Goal: Task Accomplishment & Management: Complete application form

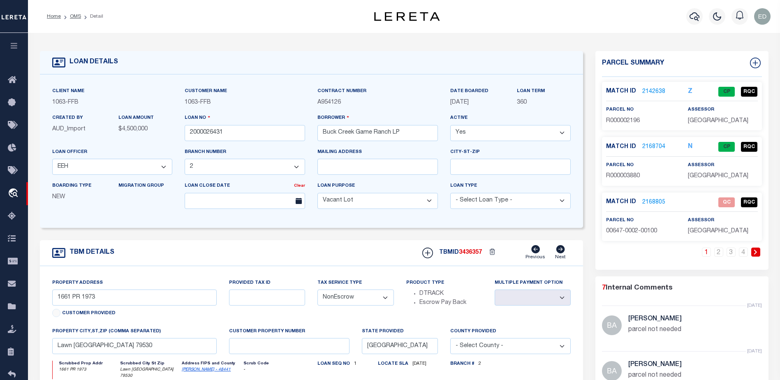
select select "773"
select select "490"
select select "400"
select select "NonEscrow"
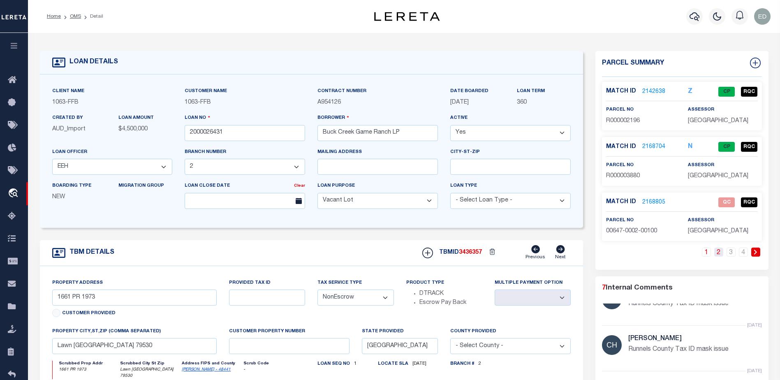
click at [717, 254] on link "2" at bounding box center [718, 251] width 9 height 9
click at [650, 199] on link "2168807" at bounding box center [653, 202] width 23 height 9
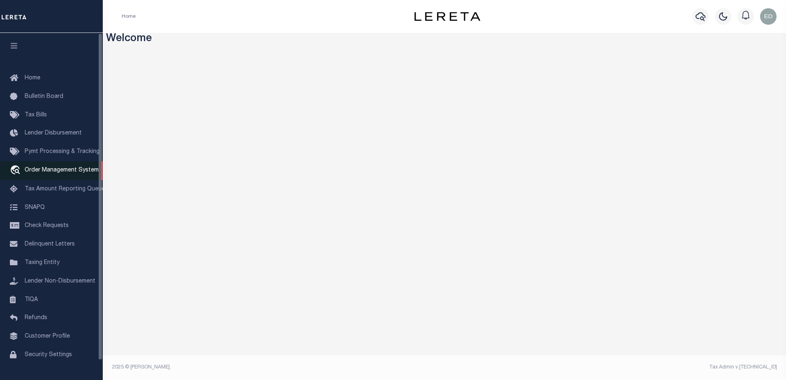
click at [54, 171] on span "Order Management System" at bounding box center [62, 170] width 74 height 6
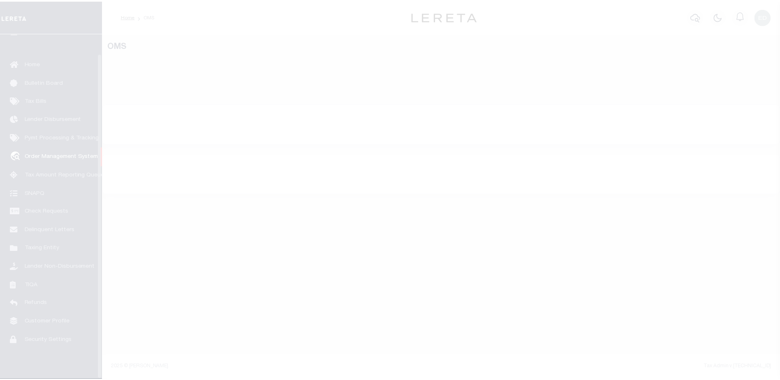
scroll to position [21, 0]
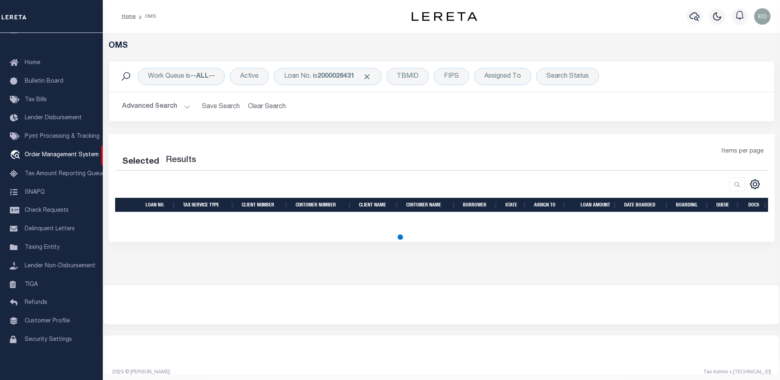
select select "200"
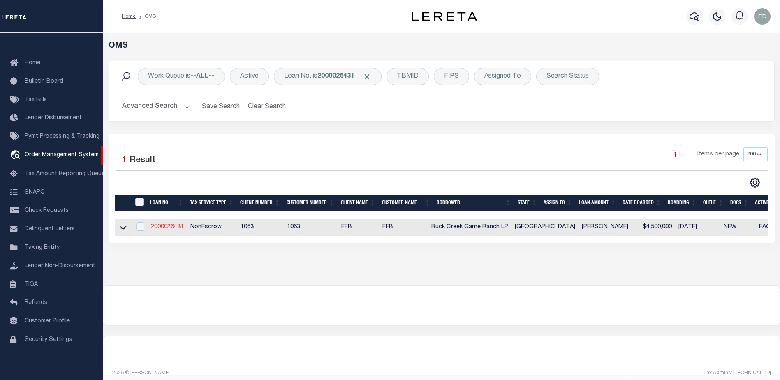
click at [171, 225] on link "2000026431" at bounding box center [167, 227] width 33 height 6
type input "2000026431"
type input "Buck Creek Game Ranch LP"
select select
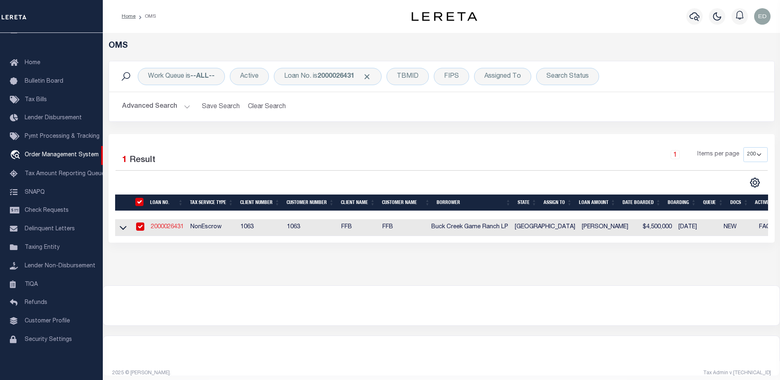
select select "400"
select select "NonEscrow"
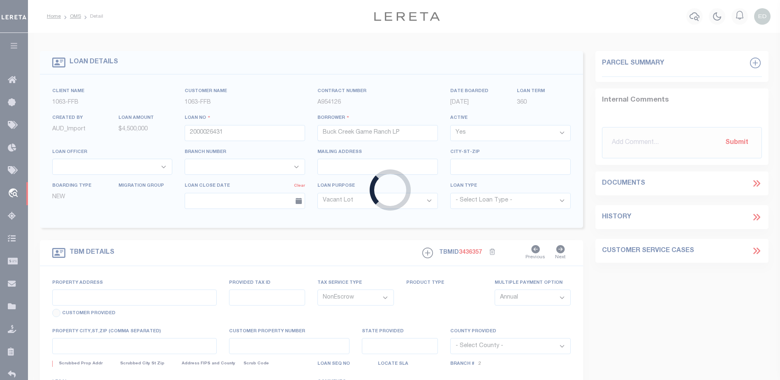
type input "1661 PR 1973"
select select
type input "Lawn TX 79530"
type input "TX"
select select "773"
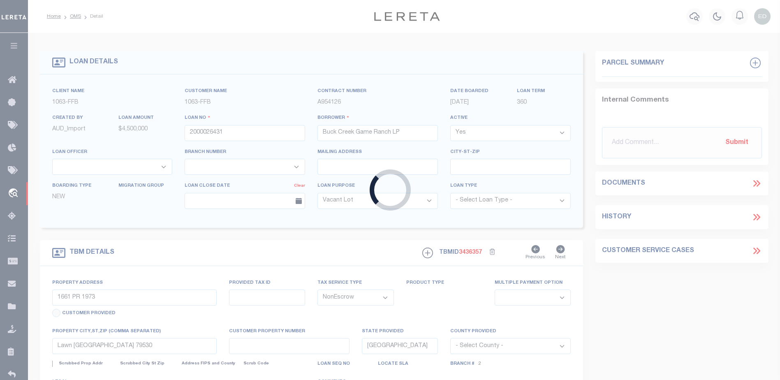
select select "490"
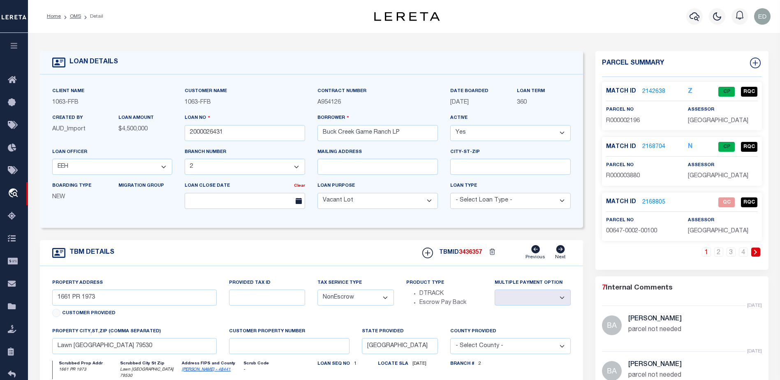
click at [654, 144] on link "2168704" at bounding box center [653, 147] width 23 height 9
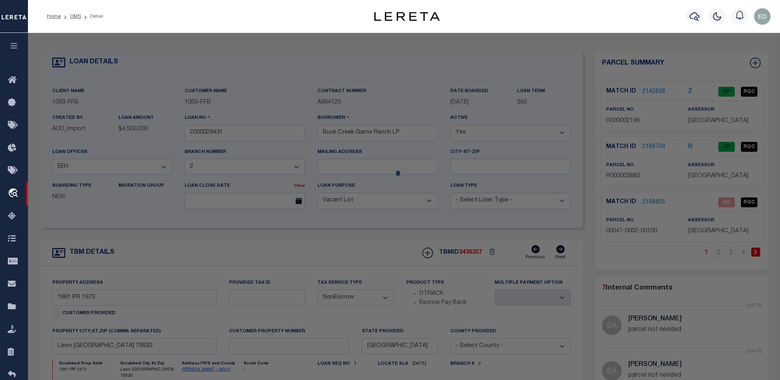
checkbox input "false"
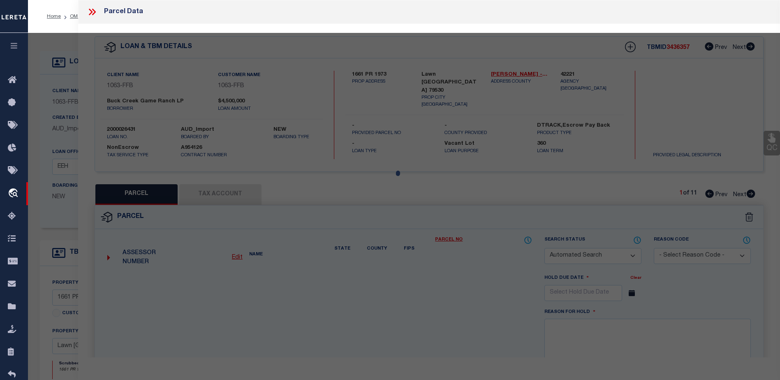
select select "CP"
select select "099"
type input "BUCK CREEK GAME RANCH LP"
select select "AGW"
select select
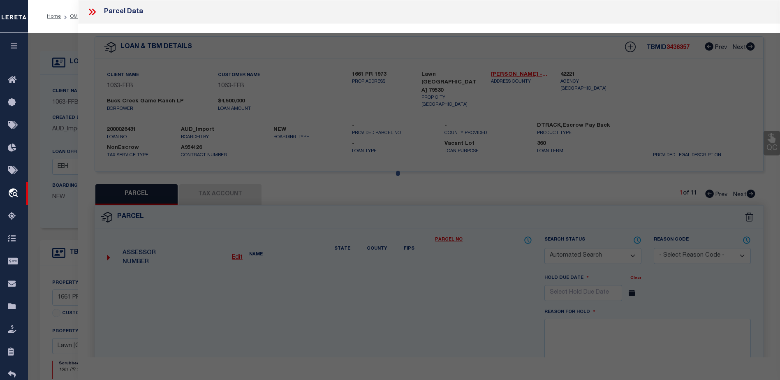
type input "175 0"
type input "[GEOGRAPHIC_DATA]"
type textarea "Acres: 241.300, WHARTON CO SL, AB: 500, SU: 509"
type textarea "parcel not needed"
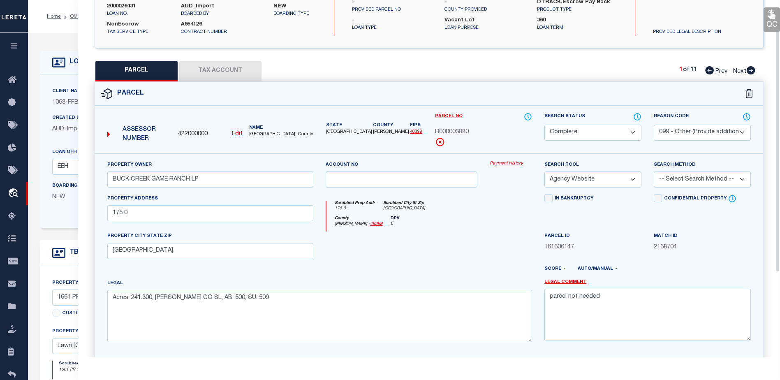
scroll to position [164, 0]
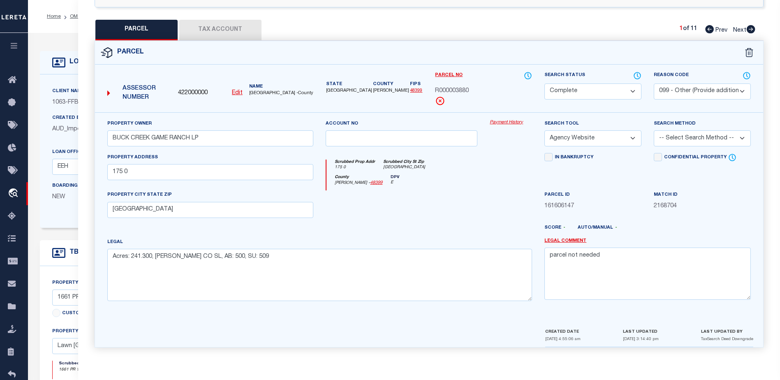
click at [63, 42] on div "LOAN DETAILS Client Name 1063 - FFB Customer Name 1063 -" at bounding box center [404, 306] width 741 height 531
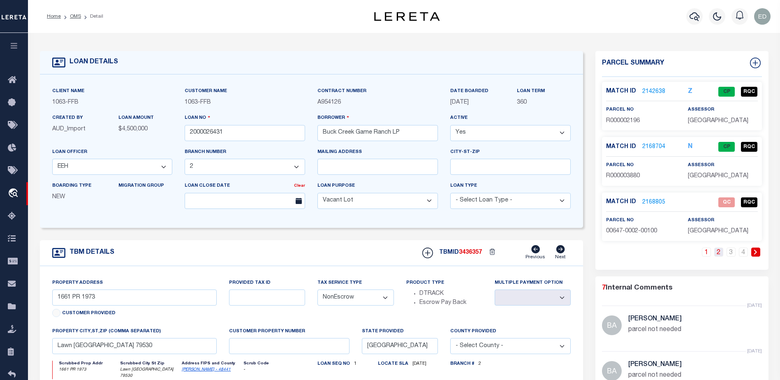
click at [720, 250] on link "2" at bounding box center [718, 251] width 9 height 9
click at [728, 253] on link "3" at bounding box center [730, 251] width 9 height 9
click at [742, 252] on link "4" at bounding box center [743, 251] width 9 height 9
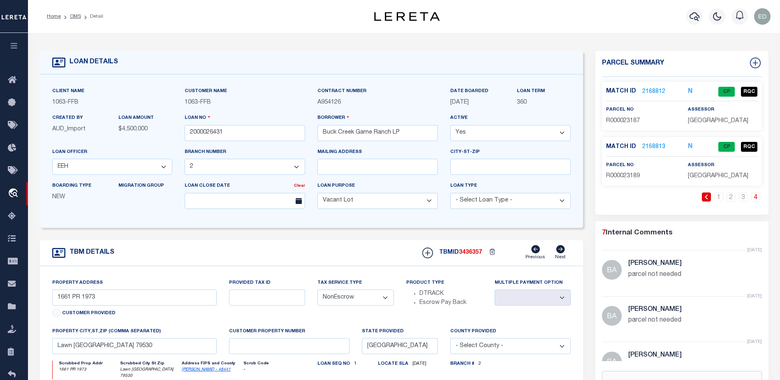
click at [647, 144] on link "2168813" at bounding box center [653, 147] width 23 height 9
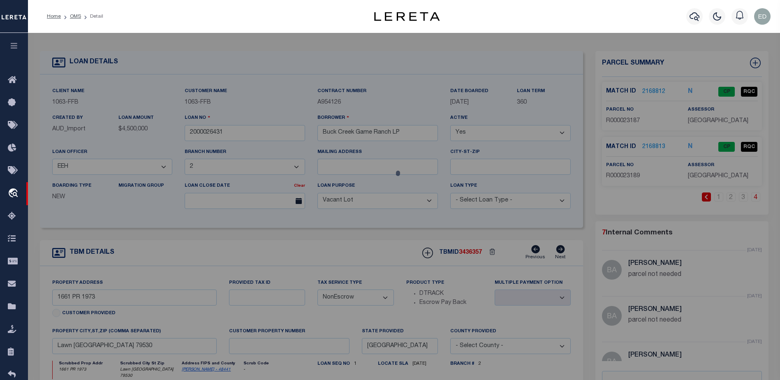
select select "AS"
select select
checkbox input "false"
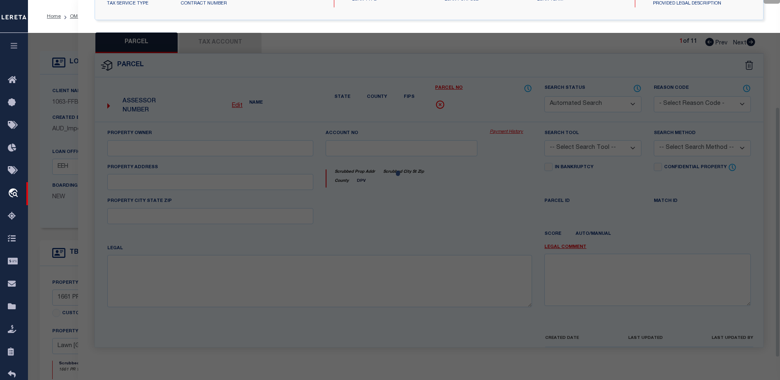
select select "CP"
type input "BUCK CREEK GAME RANCH LP"
select select "AGW"
select select
type input "Lawn [GEOGRAPHIC_DATA] 79530"
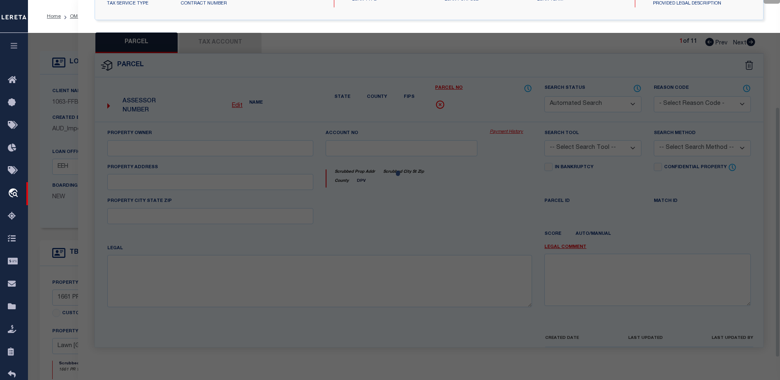
type textarea "Acres: 34.300, W G LYKES, AB: 1364, SU: 511 **5/19/2014 SPLIT FROM R13963"
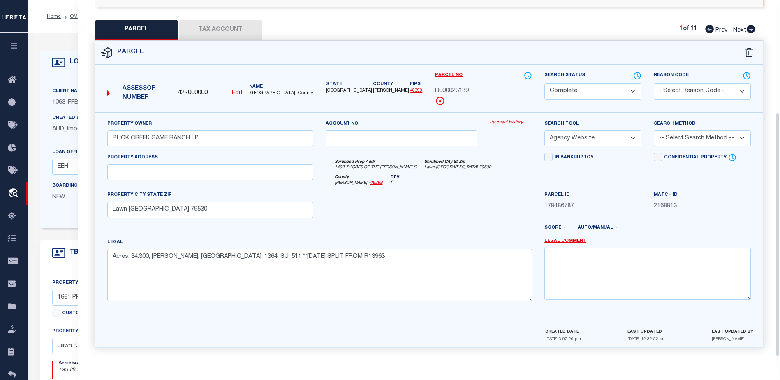
click at [595, 87] on select "Automated Search Bad Parcel Complete Duplicate Parcel High Dollar Reporting In …" at bounding box center [592, 91] width 97 height 16
click at [544, 83] on select "Automated Search Bad Parcel Complete Duplicate Parcel High Dollar Reporting In …" at bounding box center [592, 91] width 97 height 16
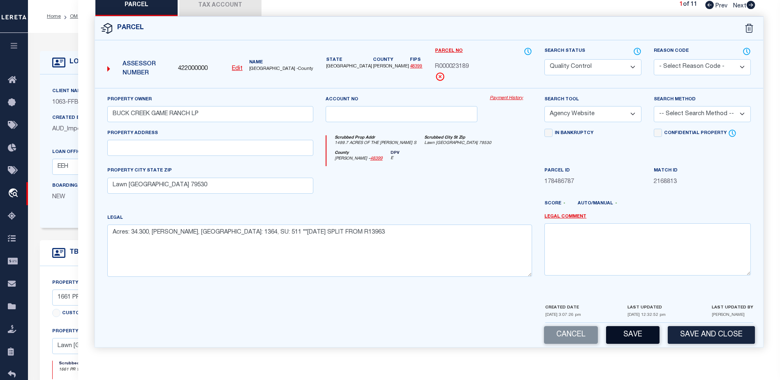
click at [635, 330] on button "Save" at bounding box center [632, 335] width 53 height 18
select select "AS"
select select
checkbox input "false"
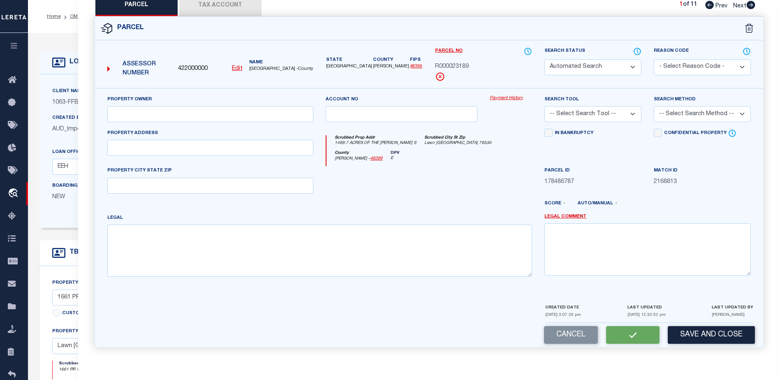
select select "QC"
type input "BUCK CREEK GAME RANCH LP"
select select "AGW"
select select
type input "Lawn [GEOGRAPHIC_DATA] 79530"
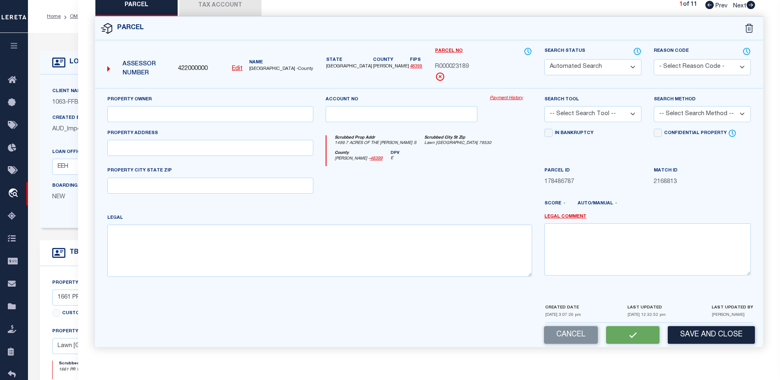
type textarea "Acres: 34.300, W G LYKES, AB: 1364, SU: 511 **5/19/2014 SPLIT FROM R13963"
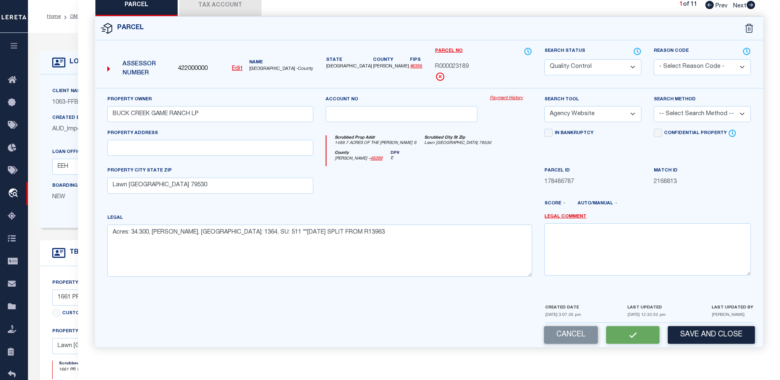
scroll to position [165, 0]
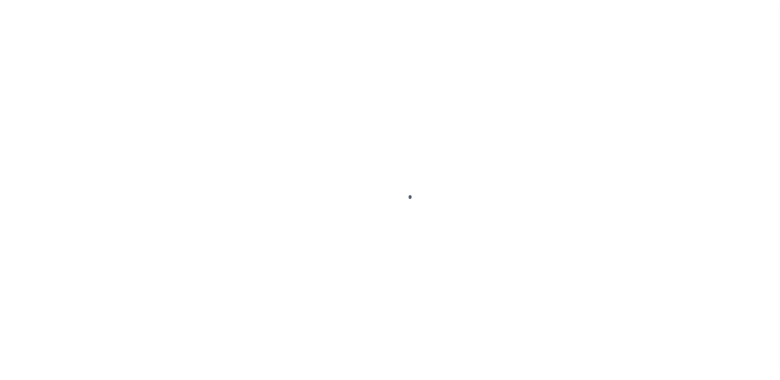
select select "400"
select select "NonEscrow"
type input "1661 PR 1973"
select select
type input "Lawn [GEOGRAPHIC_DATA] 79530"
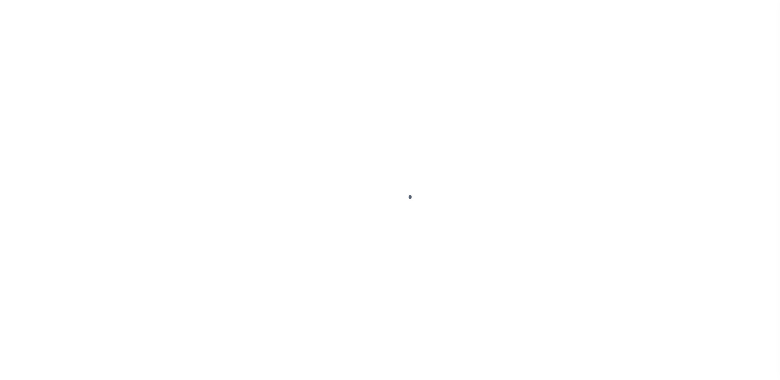
type input "[GEOGRAPHIC_DATA]"
select select "773"
select select "490"
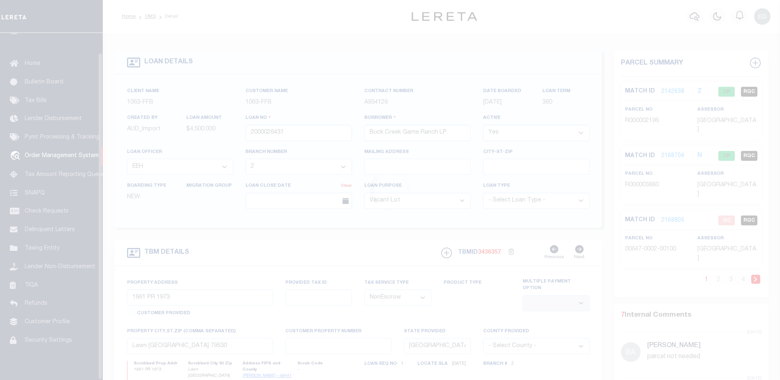
scroll to position [21, 0]
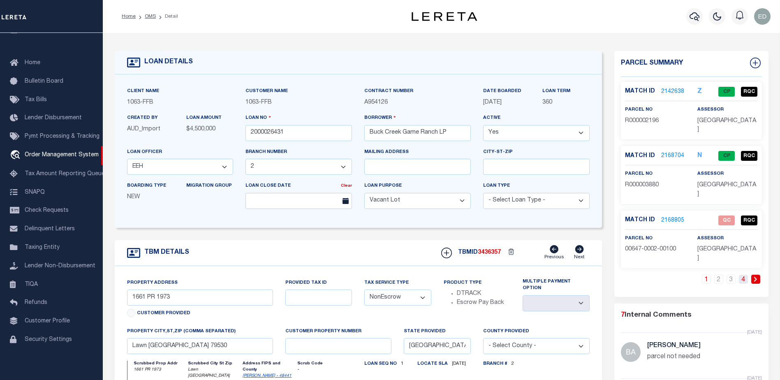
click at [742, 275] on link "4" at bounding box center [743, 279] width 9 height 9
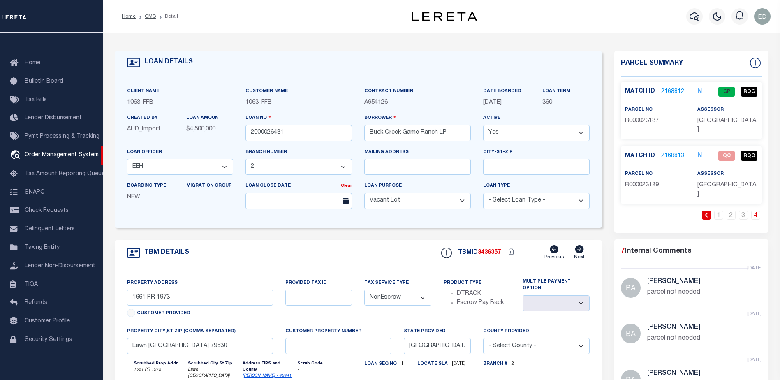
click at [663, 152] on link "2168813" at bounding box center [672, 156] width 23 height 9
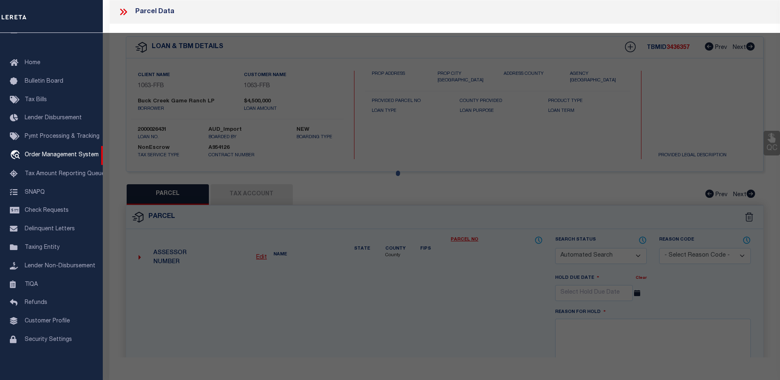
checkbox input "false"
select select "QC"
type input "BUCK CREEK GAME RANCH LP"
select select "AGW"
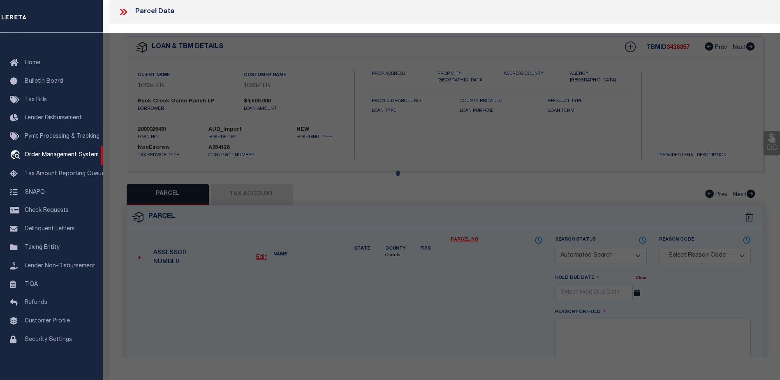
select select
type input "Lawn [GEOGRAPHIC_DATA] 79530"
type textarea "Acres: 34.300, W G LYKES, AB: 1364, SU: 511 **5/19/2014 SPLIT FROM R13963"
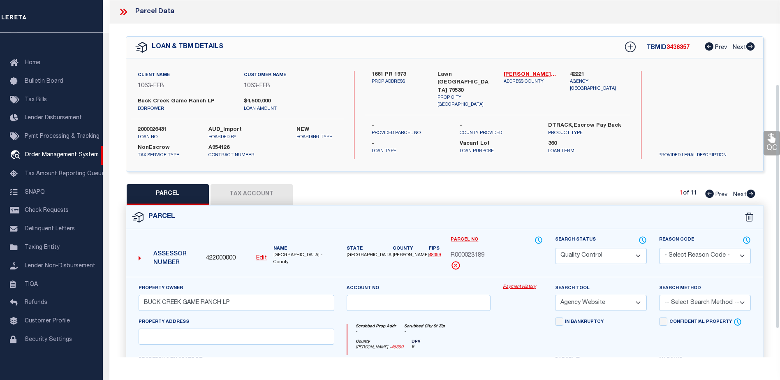
scroll to position [123, 0]
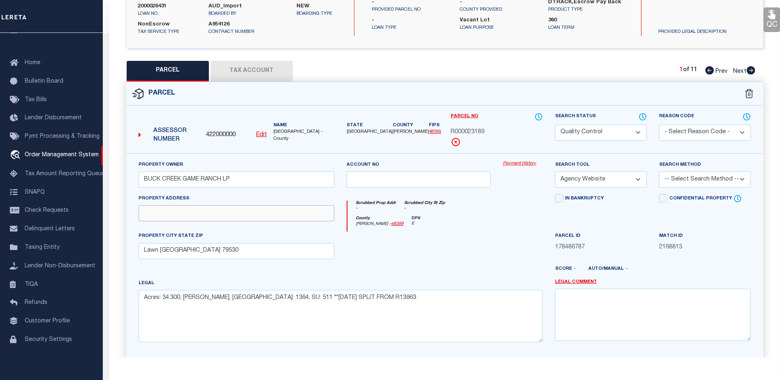
click at [199, 207] on input "text" at bounding box center [237, 213] width 196 height 16
click at [252, 183] on input "BUCK CREEK GAME RANCH LP" at bounding box center [237, 179] width 196 height 16
click at [606, 130] on select "Automated Search Bad Parcel Complete Duplicate Parcel High Dollar Reporting In …" at bounding box center [601, 133] width 92 height 16
select select "SL"
click at [555, 125] on select "Automated Search Bad Parcel Complete Duplicate Parcel High Dollar Reporting In …" at bounding box center [601, 133] width 92 height 16
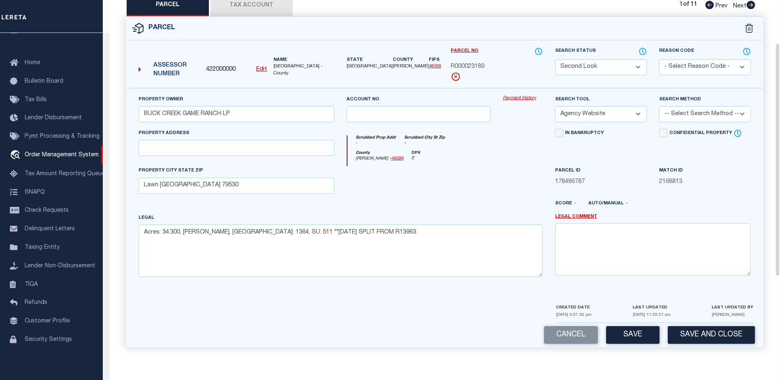
scroll to position [0, 0]
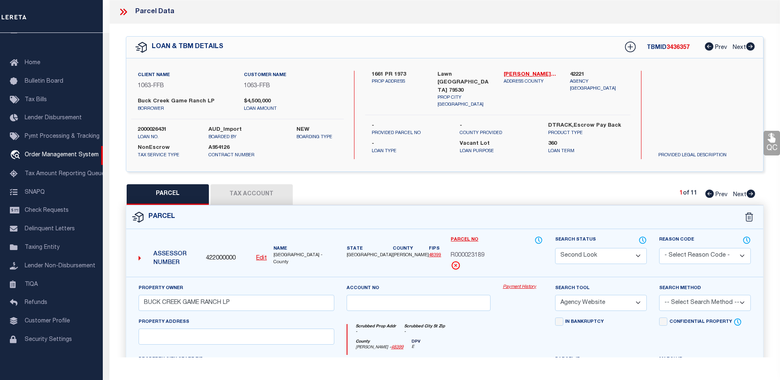
click at [122, 11] on icon at bounding box center [122, 12] width 4 height 7
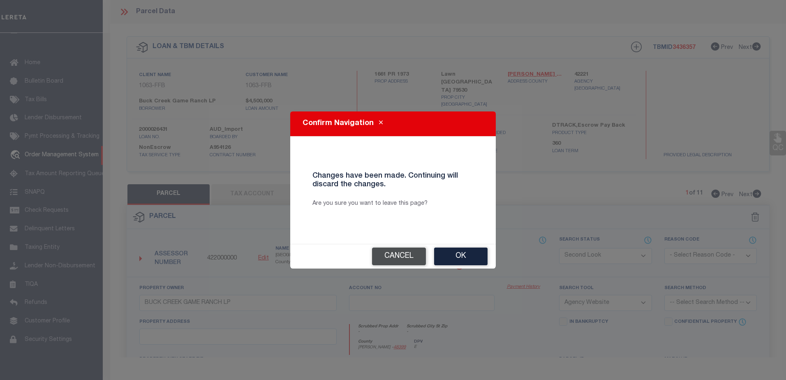
drag, startPoint x: 410, startPoint y: 252, endPoint x: 416, endPoint y: 250, distance: 6.3
click at [409, 251] on button "Cancel" at bounding box center [399, 256] width 54 height 18
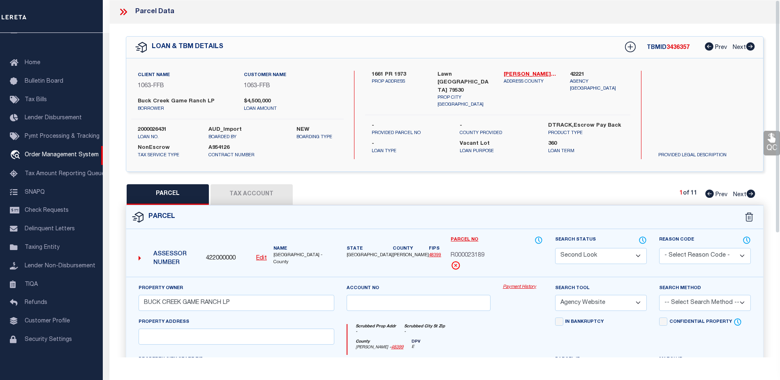
scroll to position [190, 0]
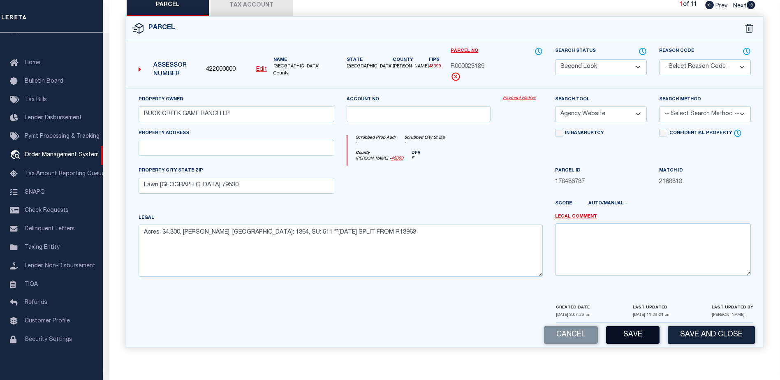
click at [632, 331] on button "Save" at bounding box center [632, 335] width 53 height 18
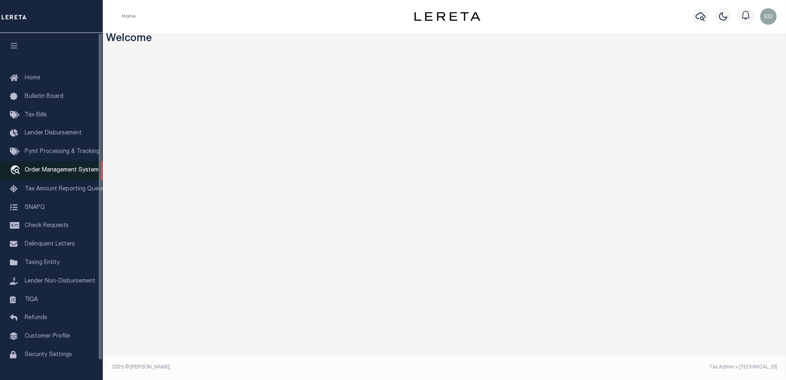
click at [56, 176] on link "travel_explore Order Management System" at bounding box center [51, 170] width 103 height 19
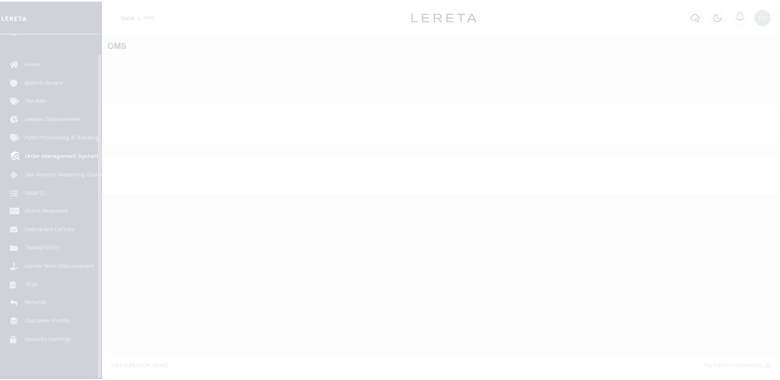
scroll to position [21, 0]
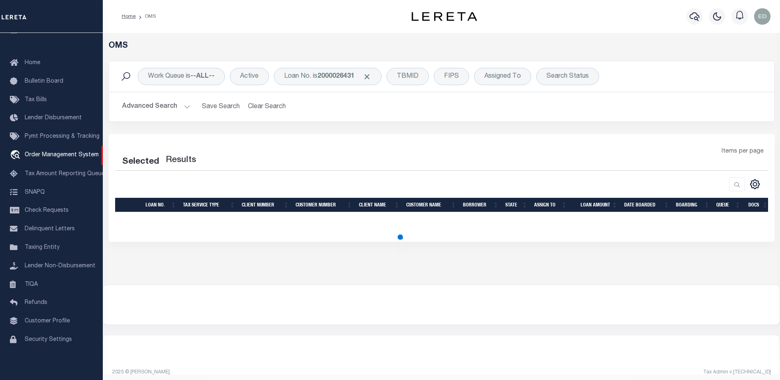
select select "200"
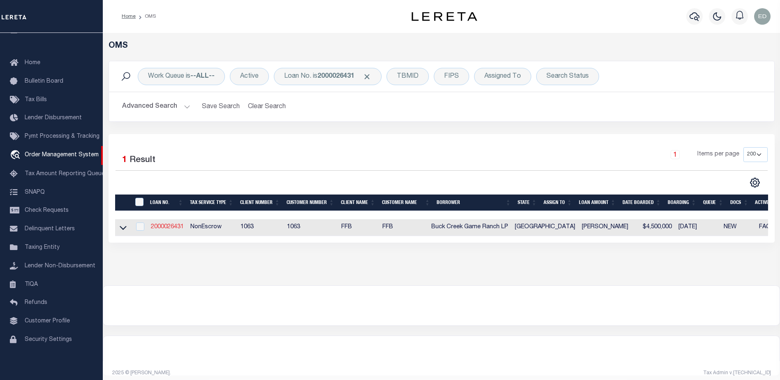
click at [170, 225] on link "2000026431" at bounding box center [167, 227] width 33 height 6
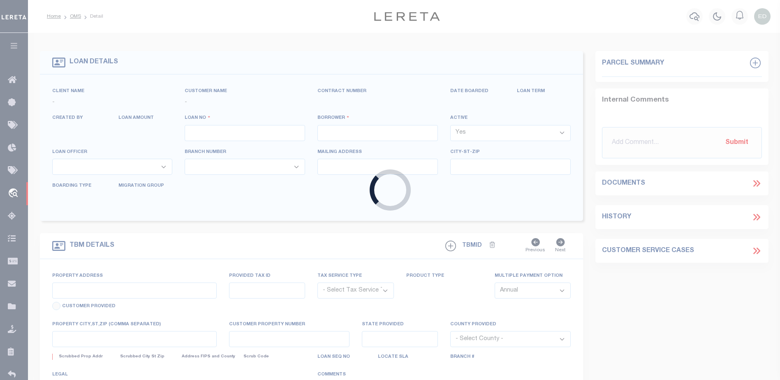
type input "2000026431"
type input "Buck Creek Game Ranch LP"
select select
select select "400"
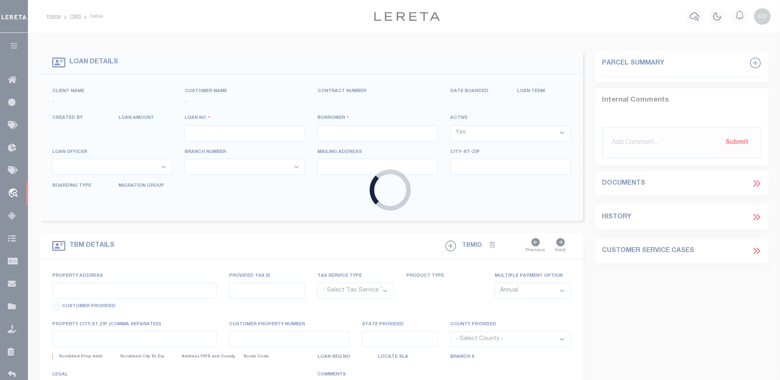
select select "NonEscrow"
select select "773"
select select "490"
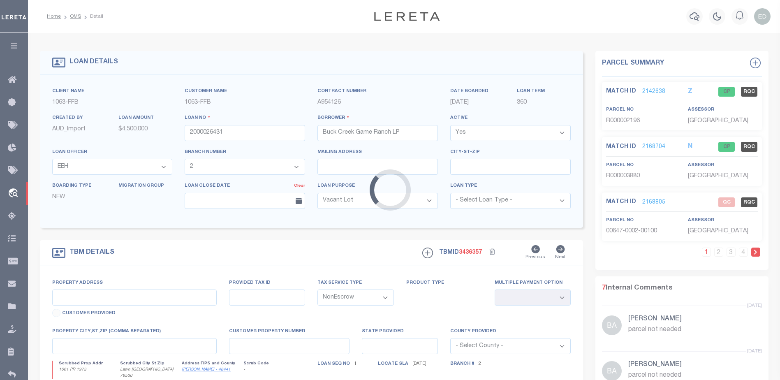
type input "1661 PR 1973"
select select
type input "Lawn [GEOGRAPHIC_DATA] 79530"
type input "[GEOGRAPHIC_DATA]"
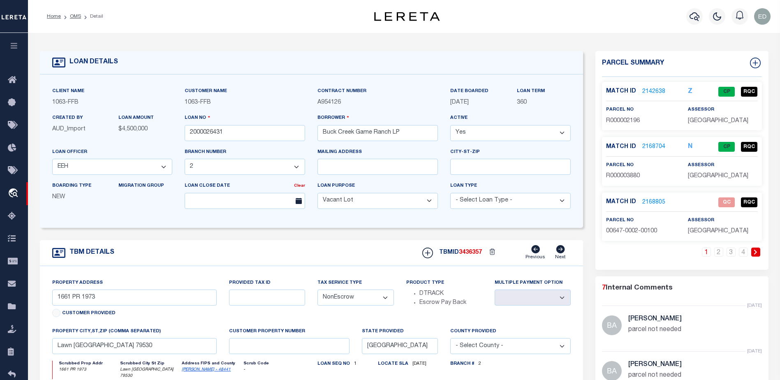
drag, startPoint x: 670, startPoint y: 203, endPoint x: 643, endPoint y: 201, distance: 26.8
click at [643, 201] on div "Match ID 2168805" at bounding box center [640, 202] width 69 height 9
drag, startPoint x: 664, startPoint y: 203, endPoint x: 639, endPoint y: 202, distance: 25.1
click at [639, 202] on div "Match ID 2168805" at bounding box center [640, 202] width 69 height 9
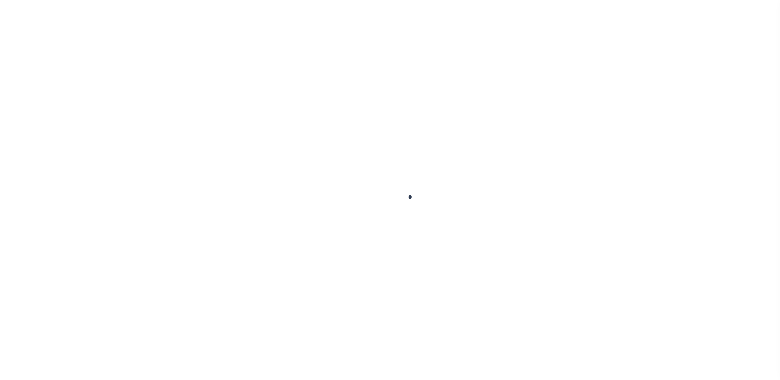
type input "2000026431"
type input "Buck Creek Game Ranch LP"
select select
select select "400"
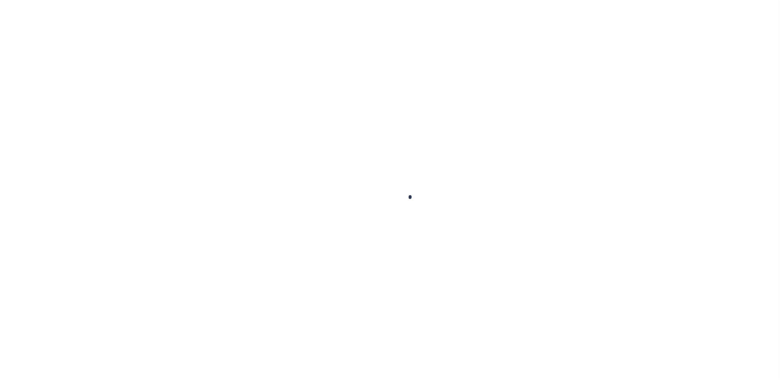
select select "NonEscrow"
type input "1661 PR 1973"
select select
type input "Lawn [GEOGRAPHIC_DATA] 79530"
type input "[GEOGRAPHIC_DATA]"
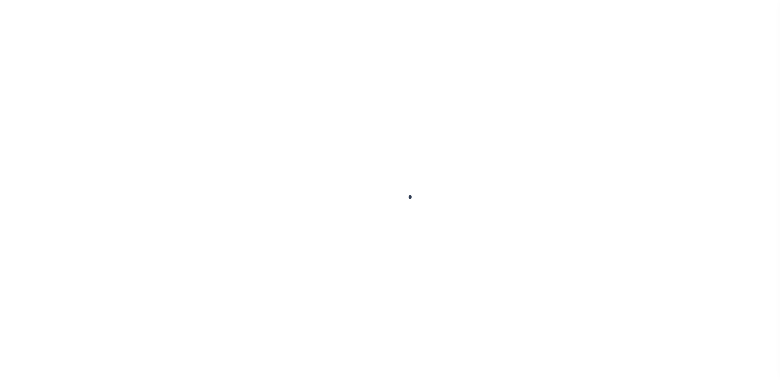
select select "773"
select select "490"
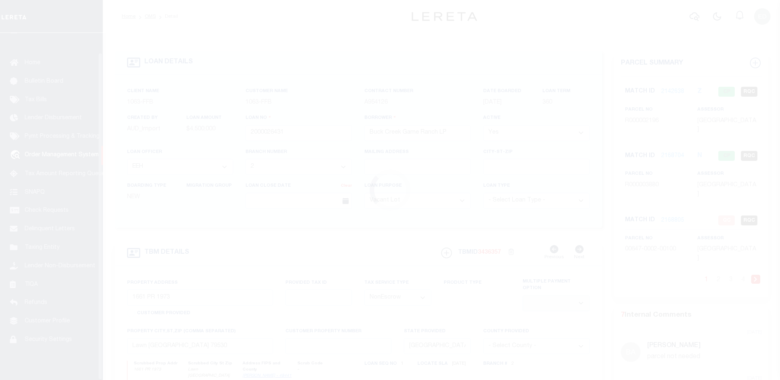
scroll to position [21, 0]
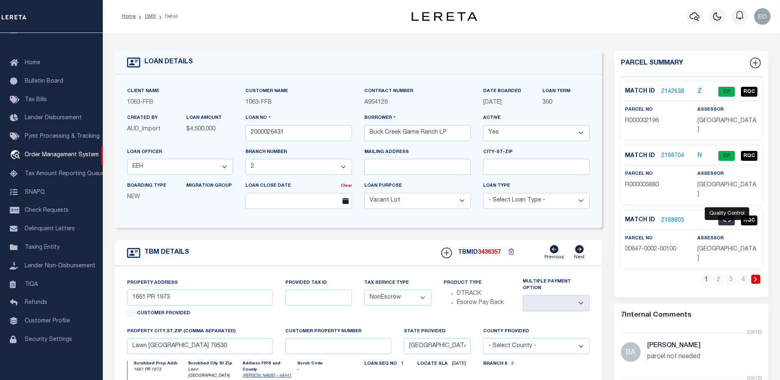
click at [725, 215] on span "QC" at bounding box center [726, 220] width 16 height 10
click at [667, 216] on link "2168805" at bounding box center [672, 220] width 23 height 9
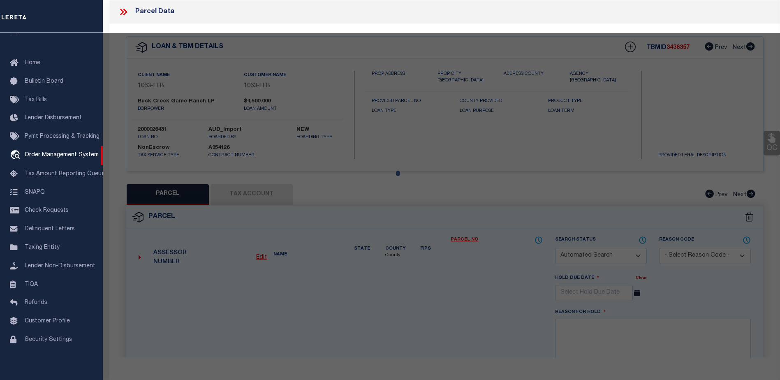
checkbox input "false"
select select "QC"
type input "[PERSON_NAME] ASSETS LTD A TX PARTNE"
type input "00647.0002.00100"
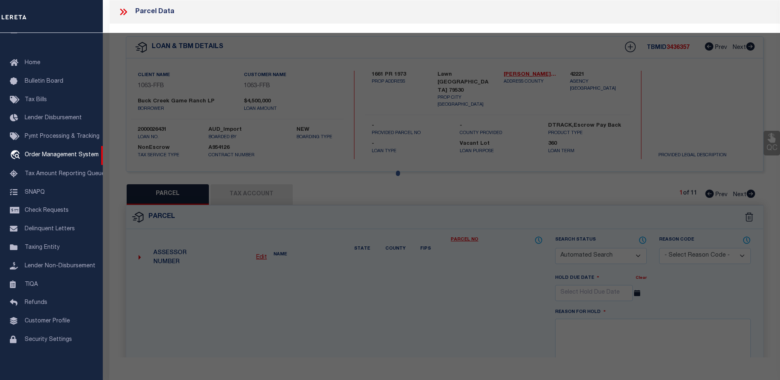
type textarea "E [PERSON_NAME][GEOGRAPHIC_DATA]: 647, SU: 2"
type textarea "duplicate payee"
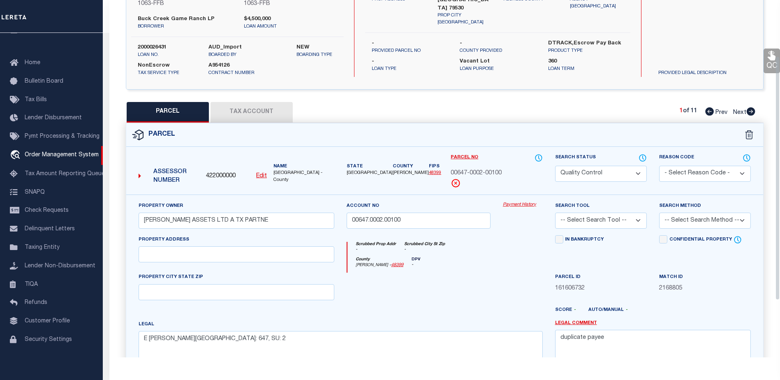
scroll to position [123, 0]
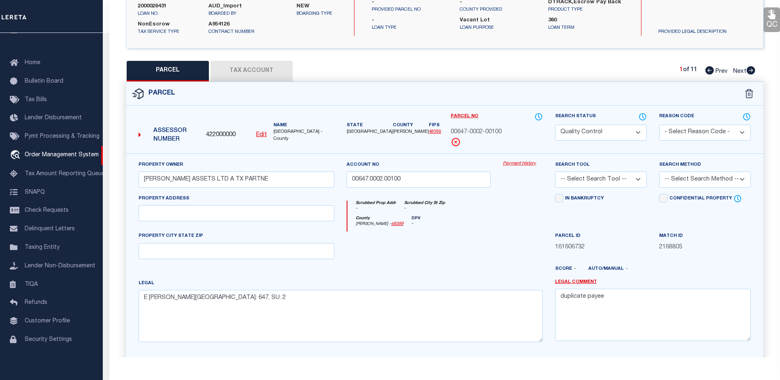
click at [630, 132] on select "Automated Search Bad Parcel Complete Duplicate Parcel High Dollar Reporting In …" at bounding box center [601, 133] width 92 height 16
select select "SL"
click at [555, 125] on select "Automated Search Bad Parcel Complete Duplicate Parcel High Dollar Reporting In …" at bounding box center [601, 133] width 92 height 16
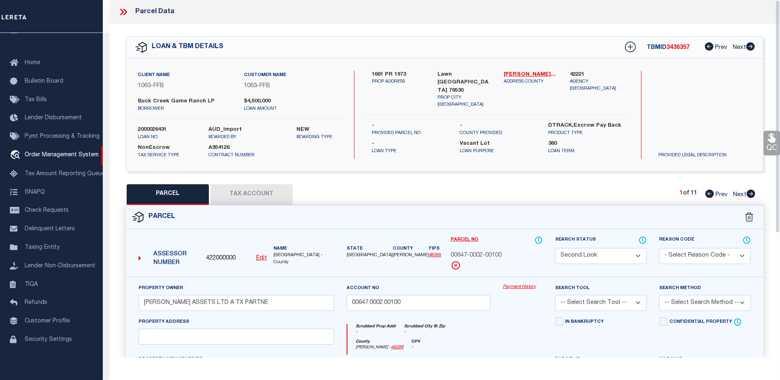
scroll to position [164, 0]
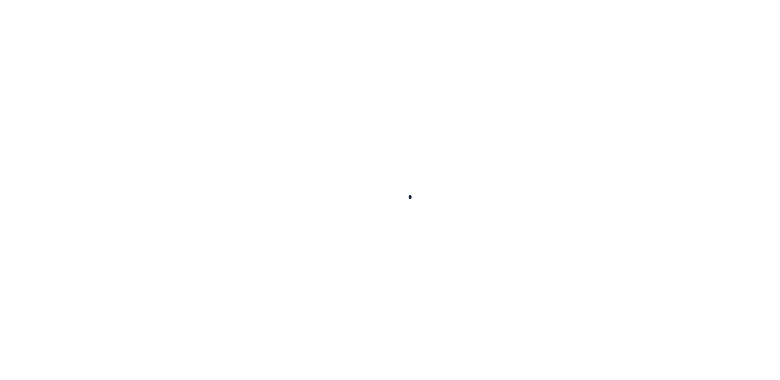
type input "2000026431"
type input "Buck Creek Game Ranch LP"
select select
select select "400"
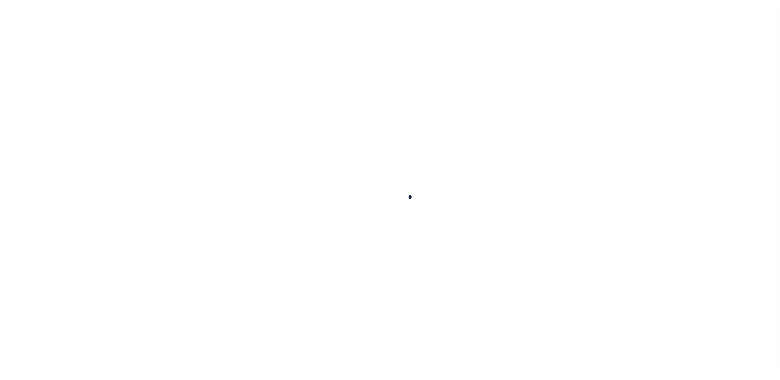
select select "NonEscrow"
select select "773"
select select "490"
type input "1661 PR 1973"
select select
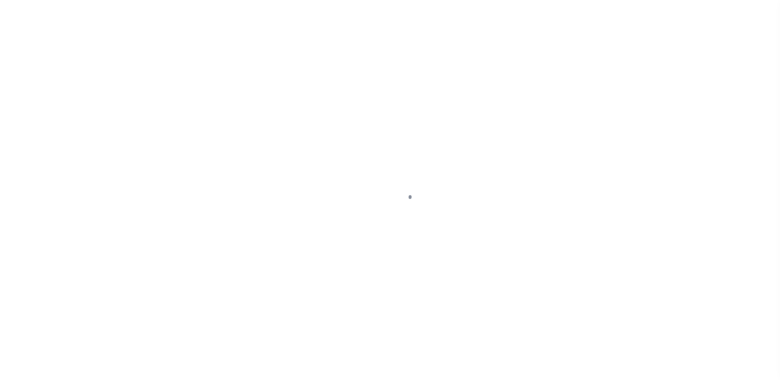
type input "Lawn [GEOGRAPHIC_DATA] 79530"
type input "[GEOGRAPHIC_DATA]"
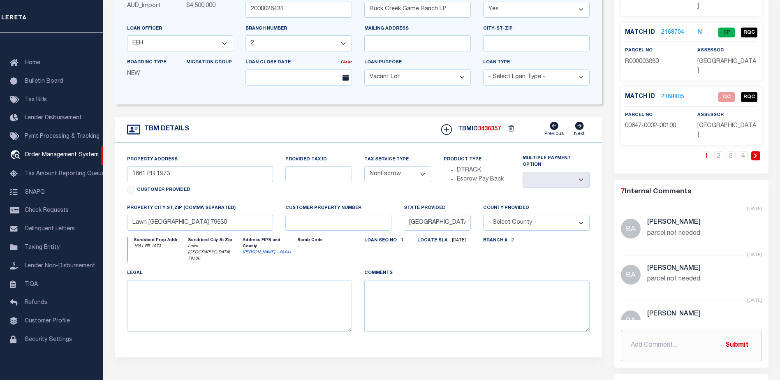
scroll to position [82, 0]
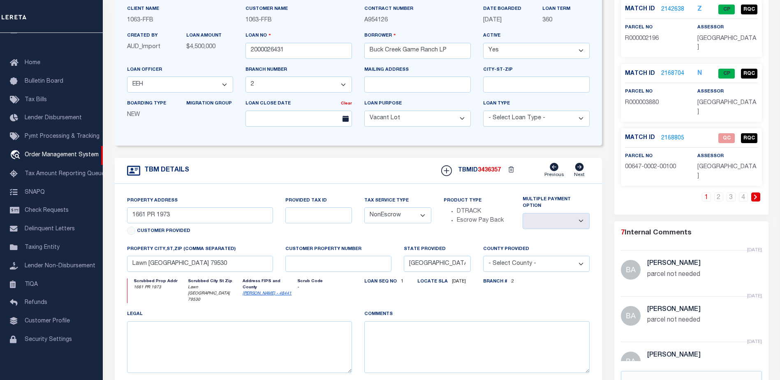
click at [670, 134] on link "2168805" at bounding box center [672, 138] width 23 height 9
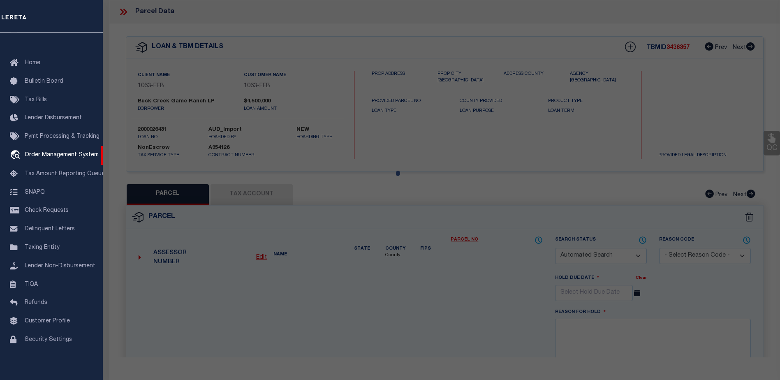
checkbox input "false"
select select "QC"
type input "[PERSON_NAME] ASSETS LTD A TX PARTNE"
type input "00647.0002.00100"
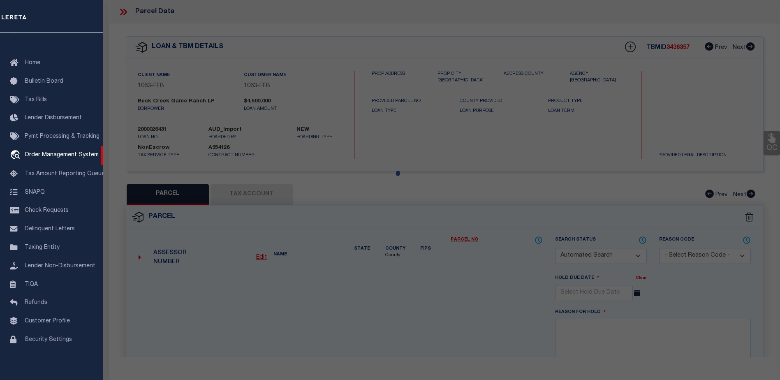
type textarea "E [PERSON_NAME][GEOGRAPHIC_DATA]: 647, SU: 2"
type textarea "duplicate payee"
